Goal: Task Accomplishment & Management: Use online tool/utility

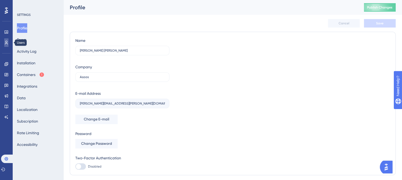
click at [8, 42] on link at bounding box center [6, 42] width 4 height 8
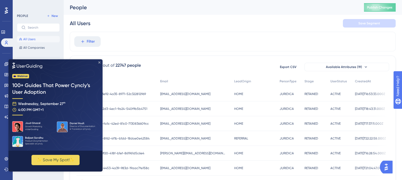
click at [98, 62] on icon "Close Preview" at bounding box center [99, 62] width 2 height 2
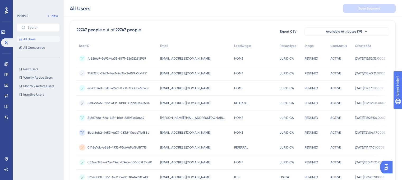
scroll to position [0, 4]
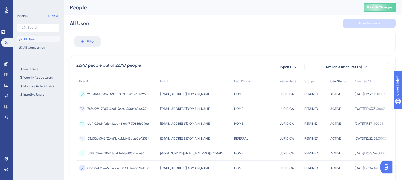
click at [330, 81] on span "UserStatus" at bounding box center [338, 81] width 17 height 4
click at [82, 43] on button "Filter" at bounding box center [87, 41] width 26 height 11
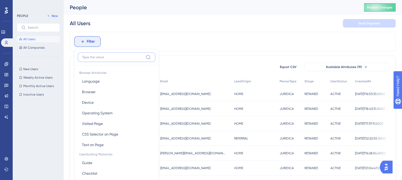
scroll to position [24, 4]
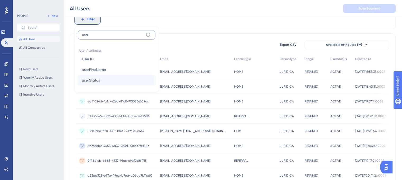
type input "user"
click at [87, 82] on span "userStatus" at bounding box center [91, 80] width 18 height 6
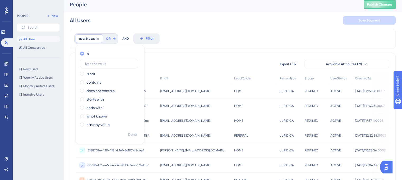
scroll to position [0, 4]
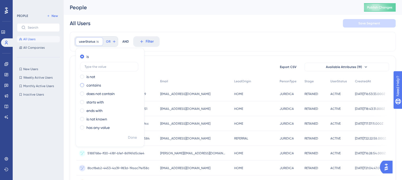
click at [80, 84] on span at bounding box center [82, 85] width 4 height 4
click at [86, 84] on input "radio" at bounding box center [86, 84] width 0 height 0
type input "engagement"
click at [197, 43] on div "userStatus contains engagement engagement Remove is is not contains engagement …" at bounding box center [233, 42] width 326 height 20
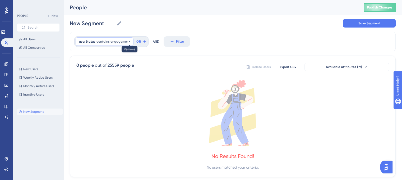
click at [128, 41] on icon at bounding box center [129, 41] width 3 height 3
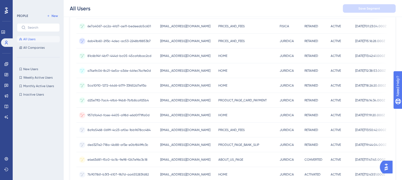
scroll to position [246, 4]
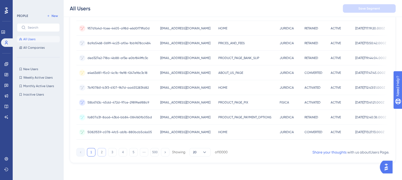
click at [97, 153] on button "2" at bounding box center [101, 152] width 8 height 8
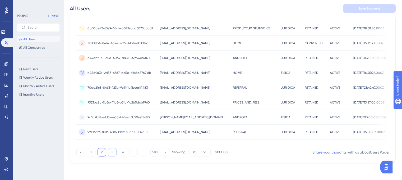
click at [109, 154] on button "3" at bounding box center [112, 152] width 8 height 8
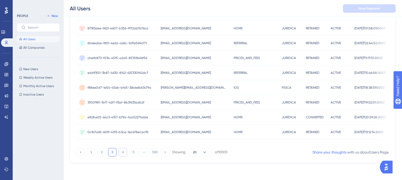
click at [119, 153] on button "4" at bounding box center [123, 152] width 8 height 8
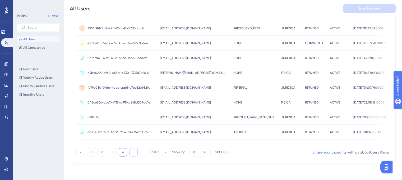
click at [129, 153] on button "5" at bounding box center [133, 152] width 8 height 8
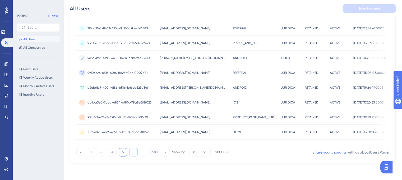
click at [129, 153] on button "6" at bounding box center [133, 152] width 8 height 8
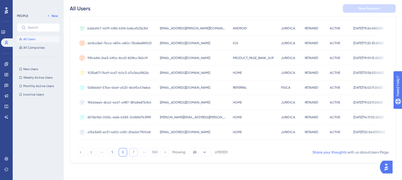
click at [130, 153] on button "7" at bounding box center [133, 152] width 8 height 8
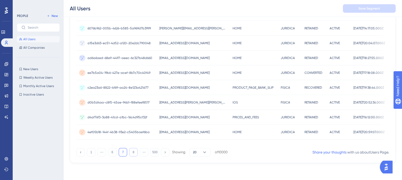
click at [131, 152] on button "8" at bounding box center [133, 152] width 8 height 8
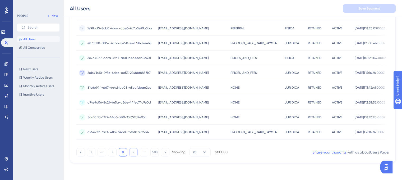
click at [131, 153] on button "9" at bounding box center [133, 152] width 8 height 8
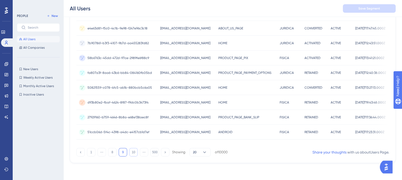
click at [131, 153] on button "10" at bounding box center [133, 152] width 8 height 8
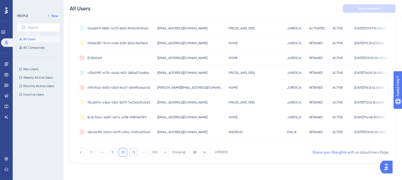
click at [131, 153] on button "11" at bounding box center [133, 152] width 8 height 8
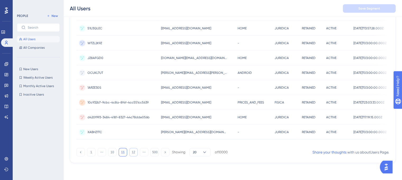
click at [131, 153] on button "12" at bounding box center [133, 152] width 8 height 8
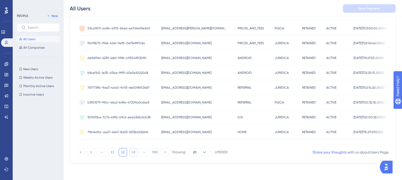
click at [131, 153] on button "13" at bounding box center [133, 152] width 8 height 8
click at [131, 153] on button "14" at bounding box center [133, 152] width 8 height 8
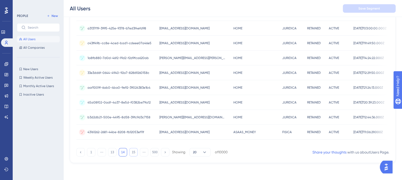
click at [131, 153] on button "15" at bounding box center [133, 152] width 8 height 8
click at [111, 152] on button "14" at bounding box center [112, 152] width 8 height 8
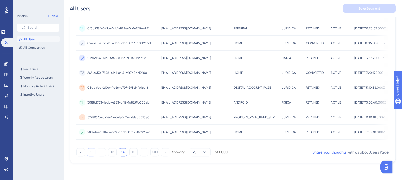
click at [88, 153] on button "1" at bounding box center [91, 152] width 8 height 8
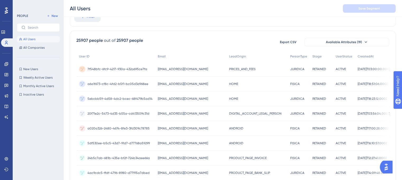
scroll to position [0, 4]
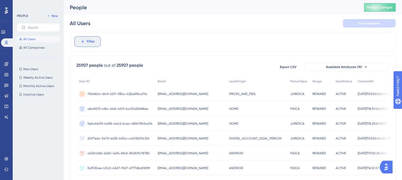
click at [87, 42] on span "Filter" at bounding box center [91, 41] width 8 height 6
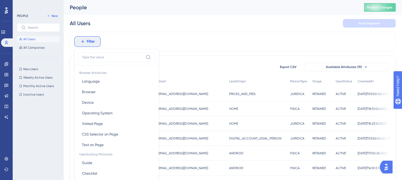
scroll to position [24, 4]
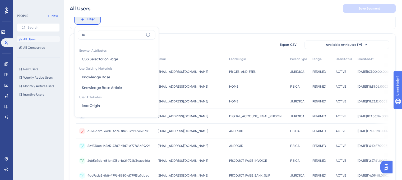
type input "l"
